Goal: Find specific page/section: Find specific page/section

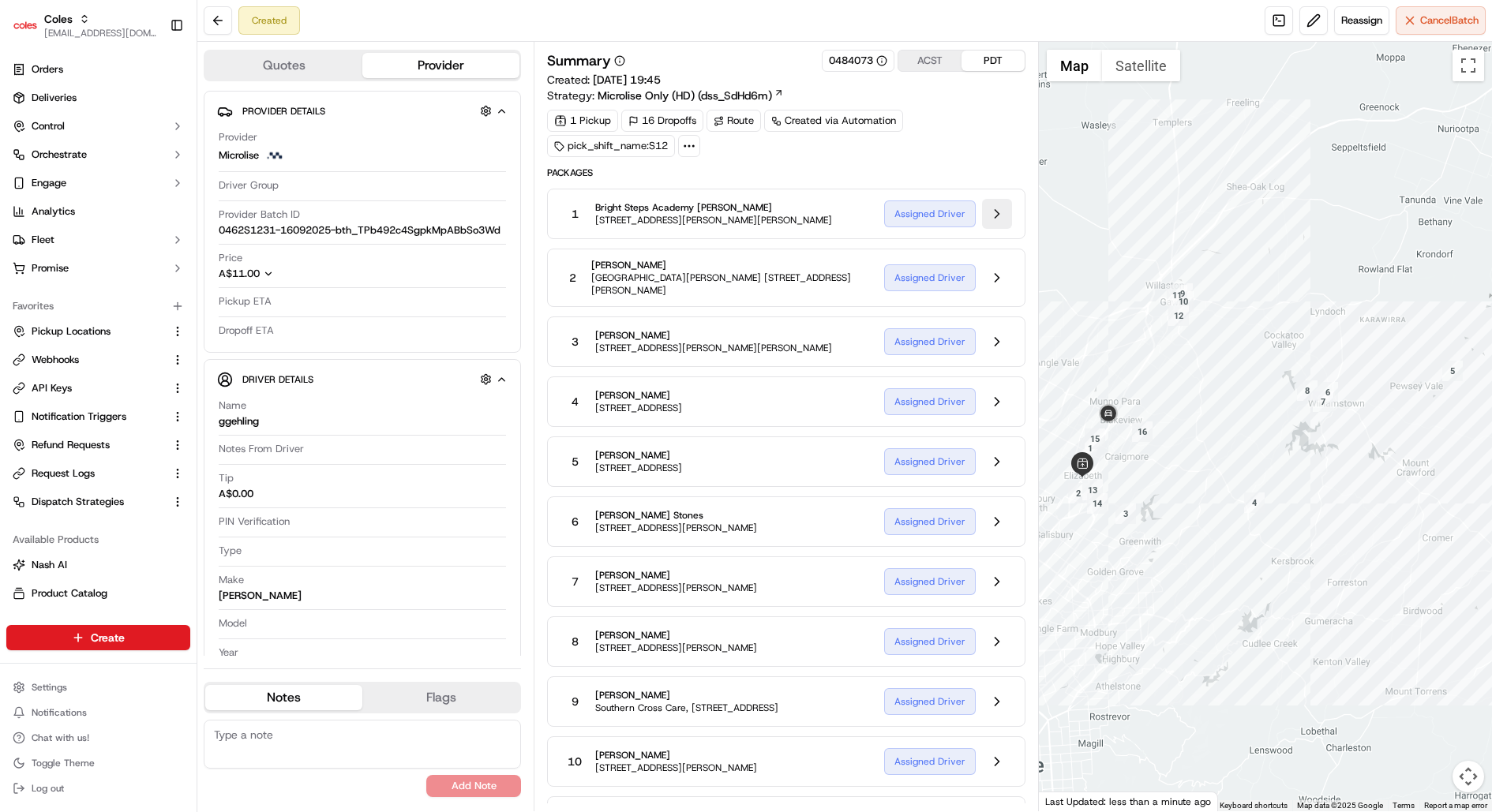
click at [993, 217] on button at bounding box center [997, 214] width 30 height 30
